Goal: Information Seeking & Learning: Check status

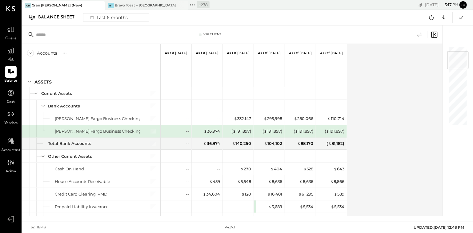
scroll to position [44, 0]
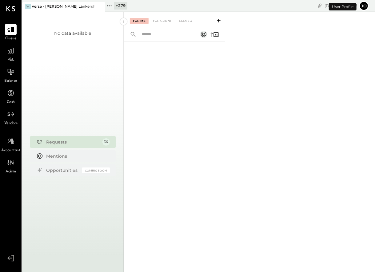
click at [102, 7] on icon at bounding box center [100, 6] width 8 height 7
click at [27, 8] on icon at bounding box center [26, 6] width 8 height 8
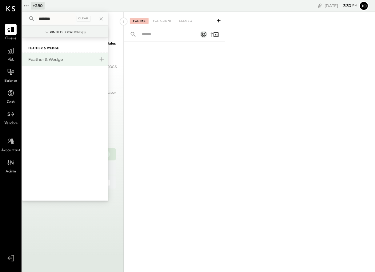
type input "*******"
click at [46, 58] on div "Feather & Wedge" at bounding box center [61, 60] width 66 height 6
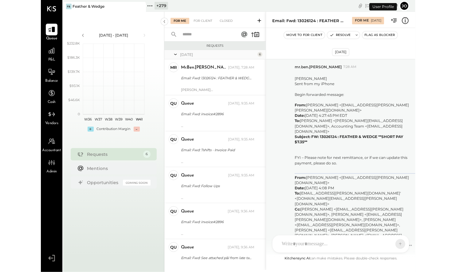
scroll to position [1042, 0]
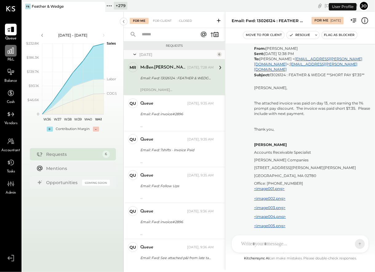
click at [10, 48] on icon at bounding box center [11, 51] width 8 height 8
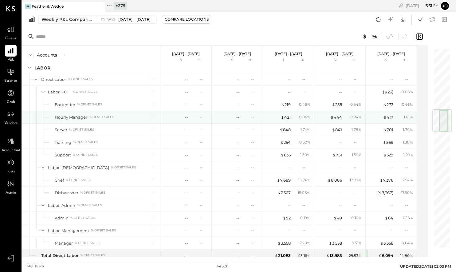
scroll to position [520, 0]
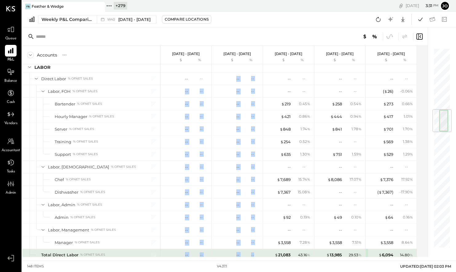
drag, startPoint x: 167, startPoint y: 84, endPoint x: 261, endPoint y: 251, distance: 192.0
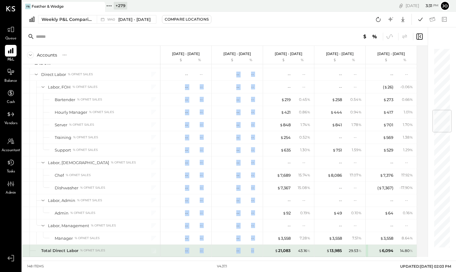
click at [261, 247] on div "-- --" at bounding box center [237, 251] width 51 height 12
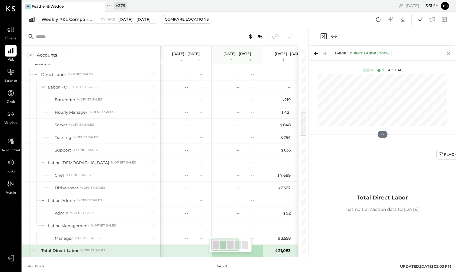
click at [375, 54] on icon at bounding box center [449, 53] width 9 height 9
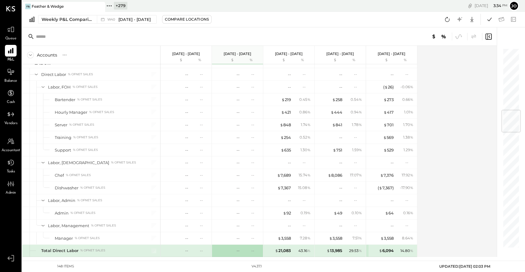
scroll to position [524, 0]
drag, startPoint x: 222, startPoint y: 54, endPoint x: 253, endPoint y: 54, distance: 31.1
click at [253, 54] on div "Sep 22 - 28, 2025 $ %" at bounding box center [237, 55] width 51 height 18
click at [375, 21] on icon at bounding box center [447, 19] width 8 height 8
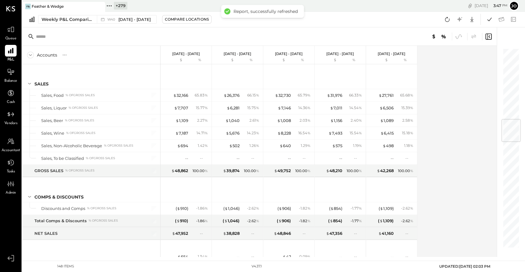
scroll to position [603, 0]
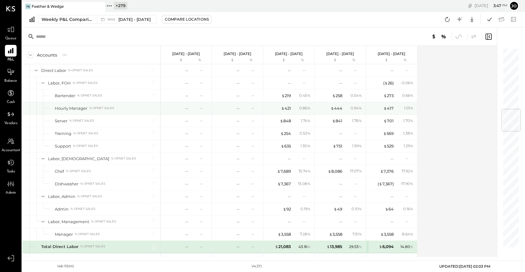
scroll to position [487, 0]
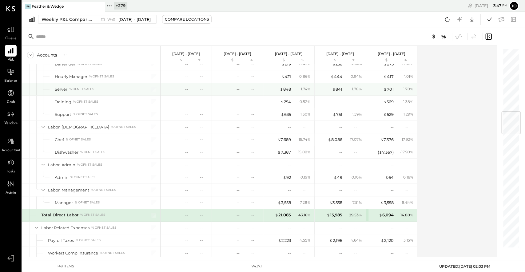
scroll to position [536, 0]
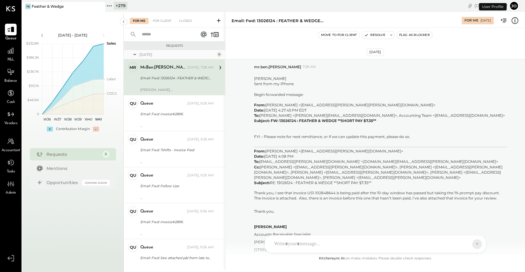
scroll to position [878, 0]
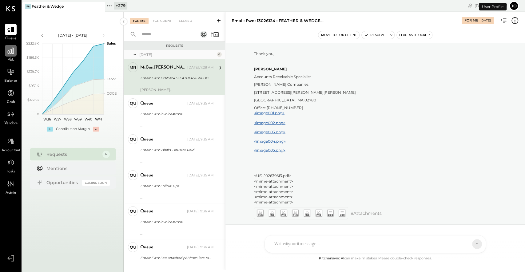
click at [13, 52] on icon at bounding box center [11, 51] width 8 height 8
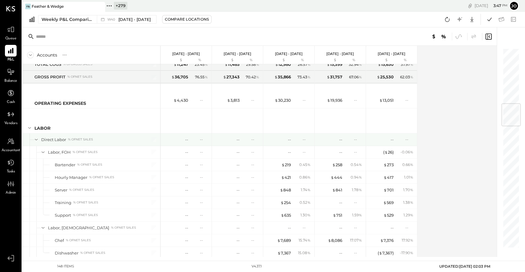
scroll to position [488, 0]
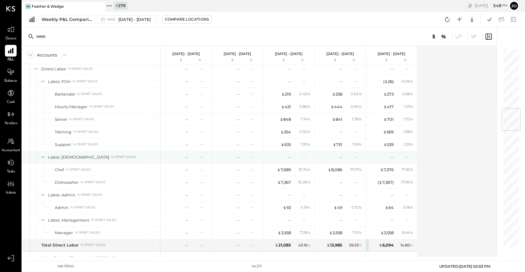
scroll to position [510, 0]
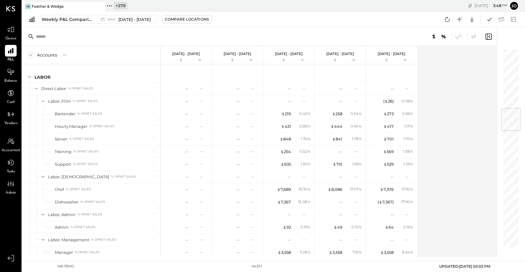
drag, startPoint x: 431, startPoint y: 266, endPoint x: 489, endPoint y: 266, distance: 58.1
click at [489, 266] on span "UPDATED: 10/09/2025 02:03 PM" at bounding box center [464, 266] width 51 height 5
click at [449, 22] on icon at bounding box center [447, 19] width 8 height 8
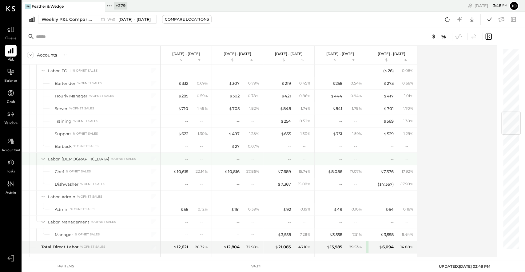
scroll to position [540, 0]
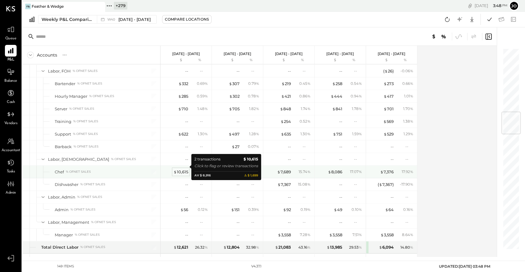
click at [182, 169] on div "$ 10,615" at bounding box center [180, 172] width 15 height 6
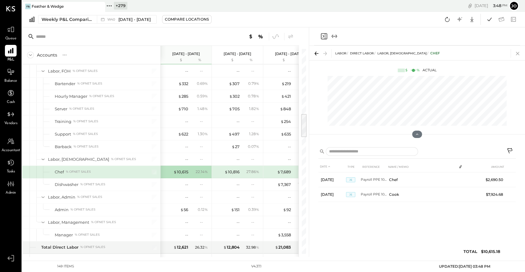
click at [520, 54] on icon at bounding box center [517, 53] width 9 height 9
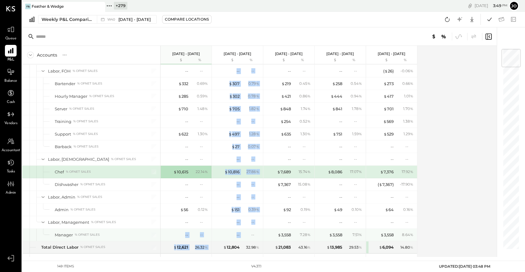
drag, startPoint x: 176, startPoint y: 229, endPoint x: 244, endPoint y: 229, distance: 68.6
click at [244, 232] on div "--" at bounding box center [251, 234] width 20 height 5
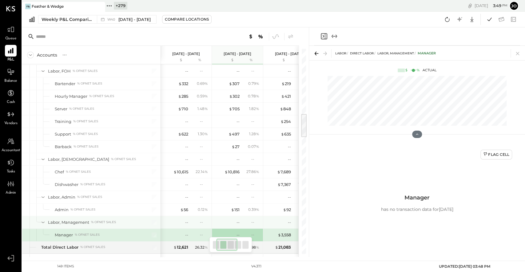
scroll to position [540, 0]
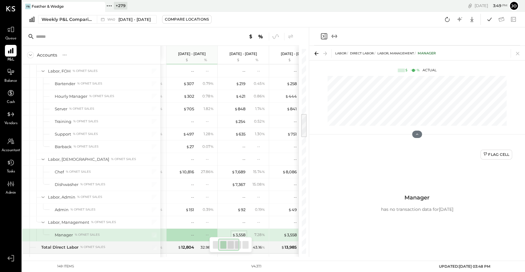
click at [240, 232] on div "$ 3,558" at bounding box center [238, 235] width 13 height 6
